Goal: Information Seeking & Learning: Learn about a topic

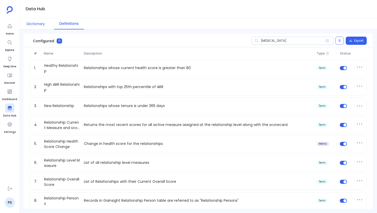
click at [33, 20] on button "Dictionary" at bounding box center [36, 23] width 28 height 11
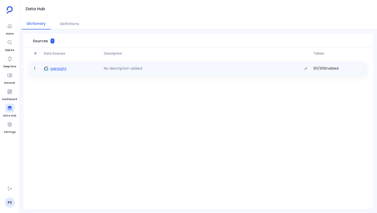
click at [52, 66] on span "gainsight" at bounding box center [58, 68] width 16 height 5
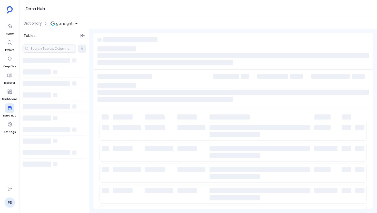
click at [39, 47] on div at bounding box center [49, 49] width 53 height 8
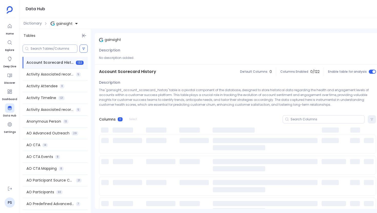
click at [39, 47] on input at bounding box center [54, 49] width 47 height 4
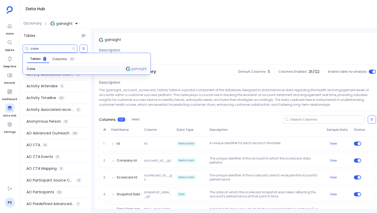
type input "case"
click at [32, 69] on span "Case" at bounding box center [31, 69] width 8 height 4
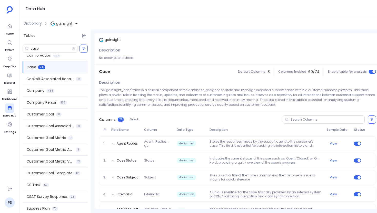
scroll to position [156, 0]
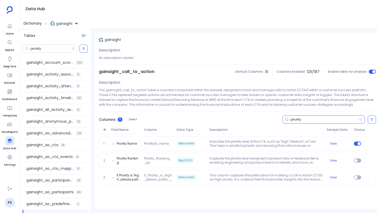
scroll to position [73, 0]
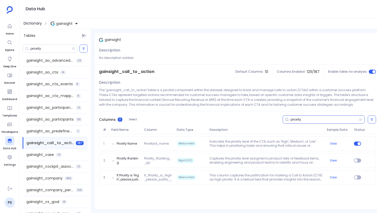
click at [29, 24] on span "Dictionary" at bounding box center [33, 23] width 18 height 5
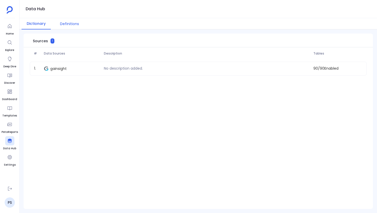
click at [71, 26] on button "Definitions" at bounding box center [69, 23] width 29 height 11
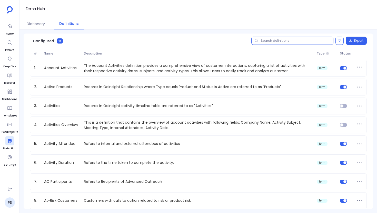
click at [270, 44] on input "text" at bounding box center [292, 41] width 82 height 8
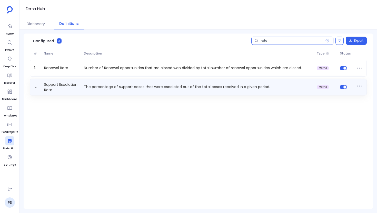
type input "rate"
click at [166, 85] on p "The percentage of support cases that were escalated out of the total cases rece…" at bounding box center [198, 86] width 233 height 5
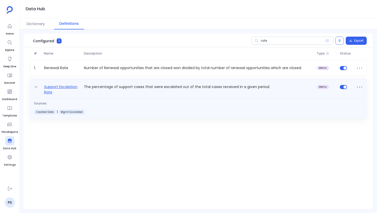
click at [47, 90] on link "Support Escalation Rate" at bounding box center [62, 89] width 40 height 11
